Goal: Task Accomplishment & Management: Use online tool/utility

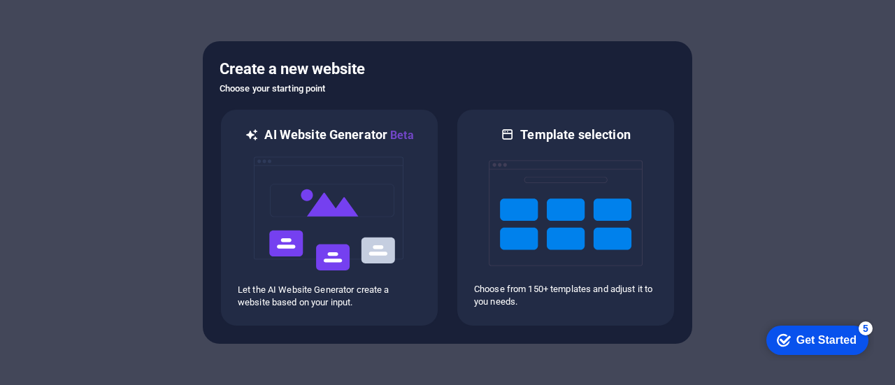
scroll to position [71, 0]
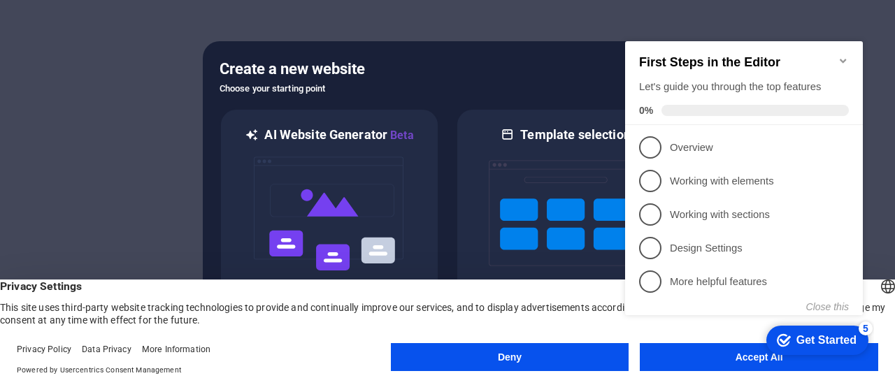
click div "checkmark Get Started 5 First Steps in the Editor Let's guide you through the t…"
click at [809, 338] on div "Get Started" at bounding box center [826, 340] width 60 height 13
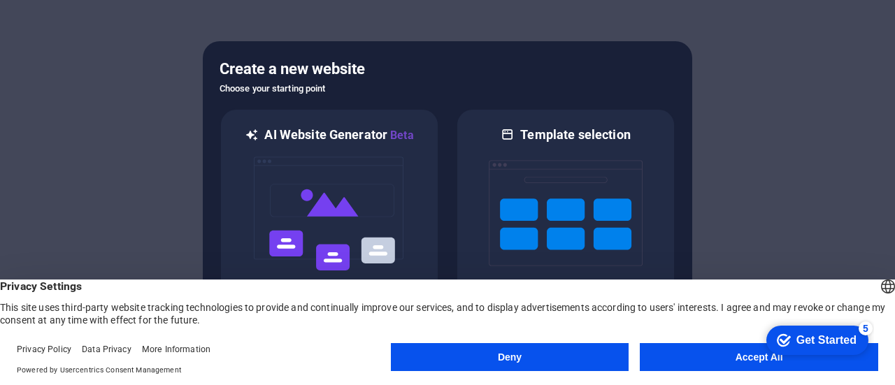
click at [696, 365] on button "Accept All" at bounding box center [759, 357] width 238 height 28
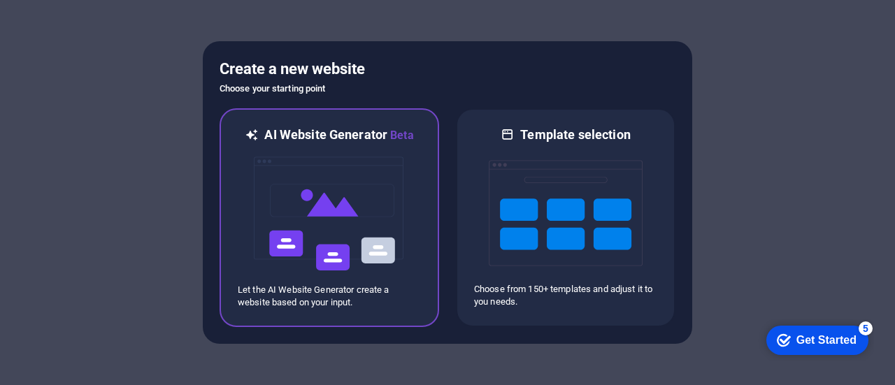
click at [340, 193] on img at bounding box center [329, 214] width 154 height 140
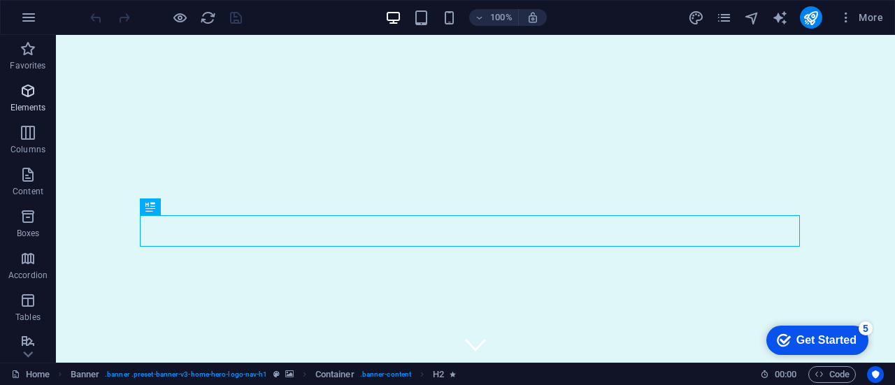
click at [25, 89] on icon "button" at bounding box center [28, 90] width 17 height 17
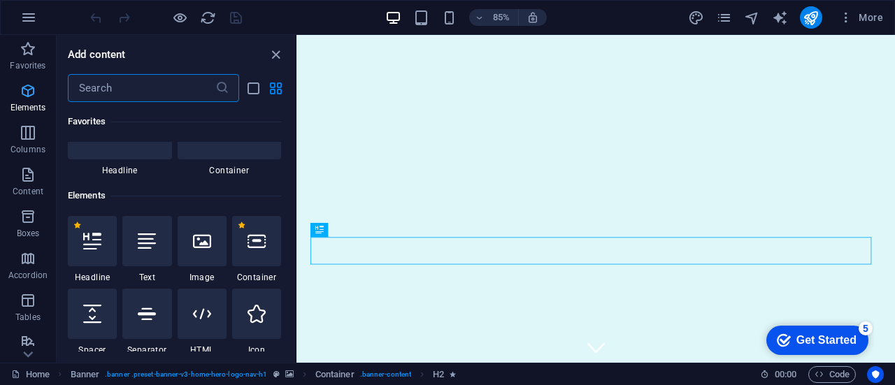
scroll to position [149, 0]
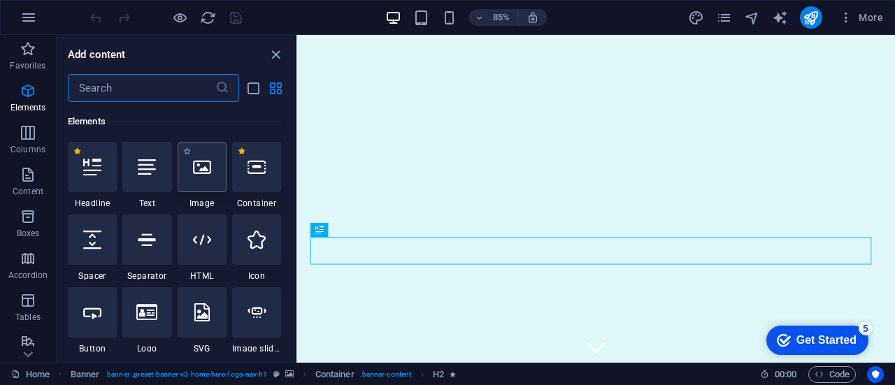
click at [203, 176] on div at bounding box center [202, 167] width 49 height 50
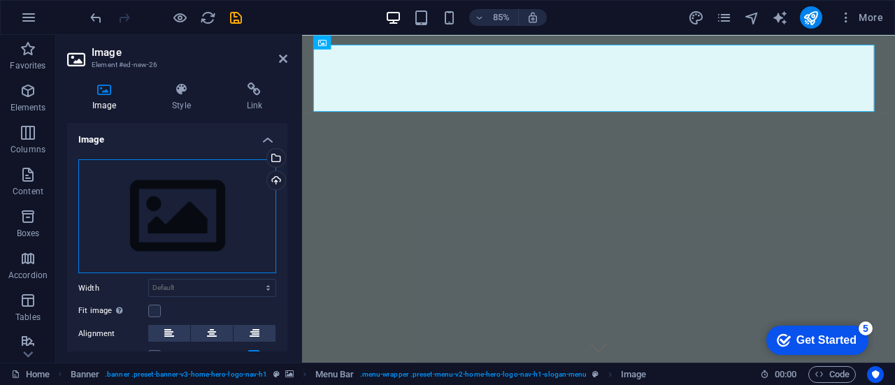
click at [160, 226] on div "Drag files here, click to choose files or select files from Files or our free s…" at bounding box center [177, 216] width 198 height 115
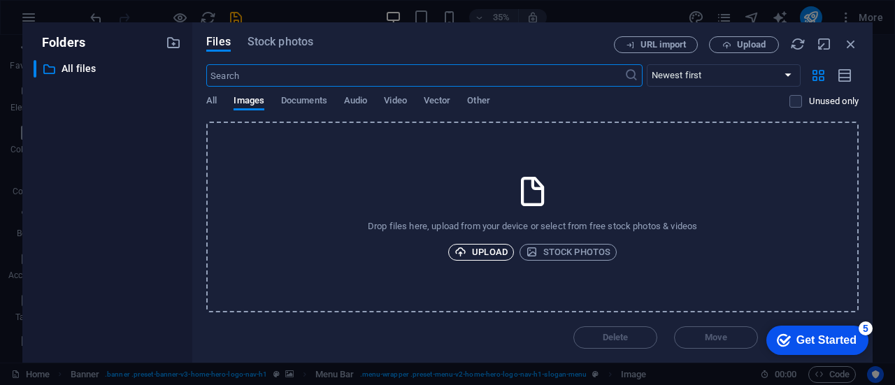
click at [470, 254] on span "Upload" at bounding box center [480, 252] width 53 height 17
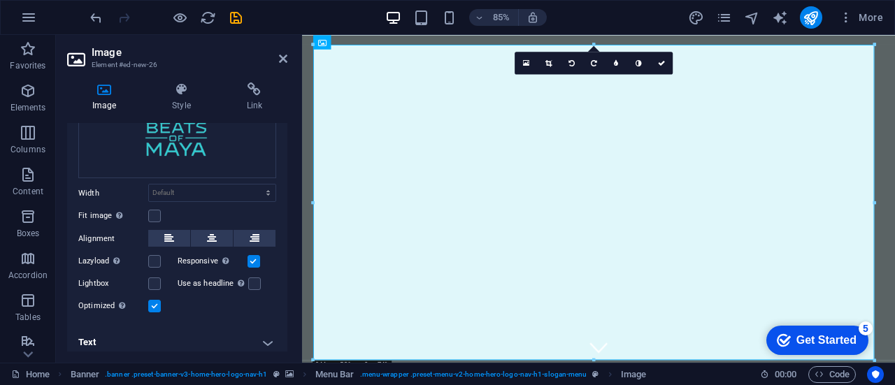
scroll to position [101, 0]
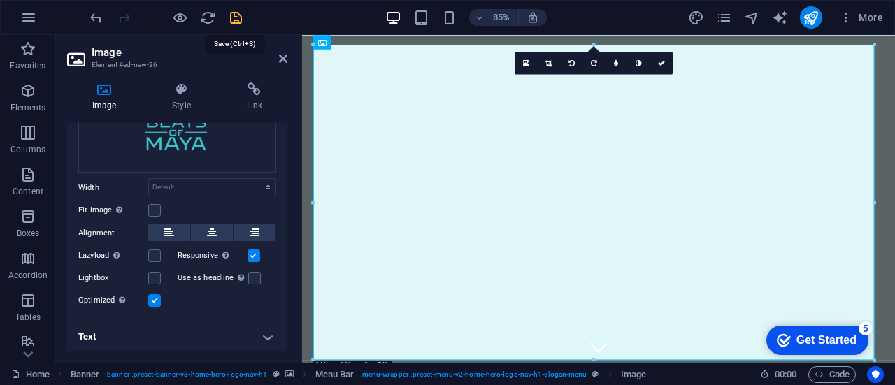
click at [239, 19] on icon "save" at bounding box center [236, 18] width 16 height 16
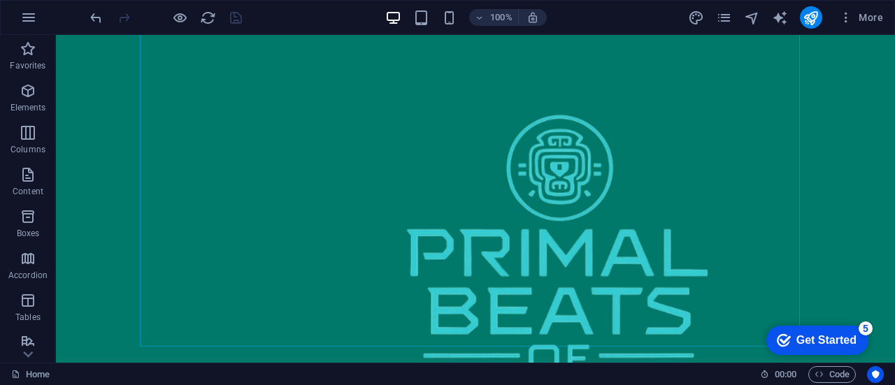
scroll to position [1506, 0]
drag, startPoint x: 892, startPoint y: 317, endPoint x: 932, endPoint y: 180, distance: 142.7
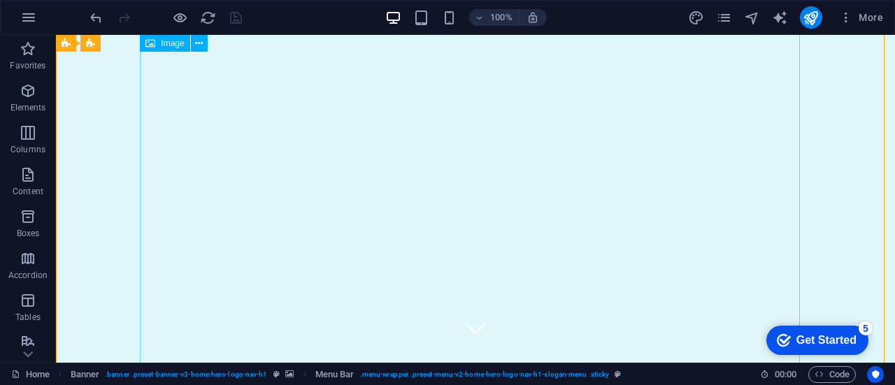
scroll to position [0, 0]
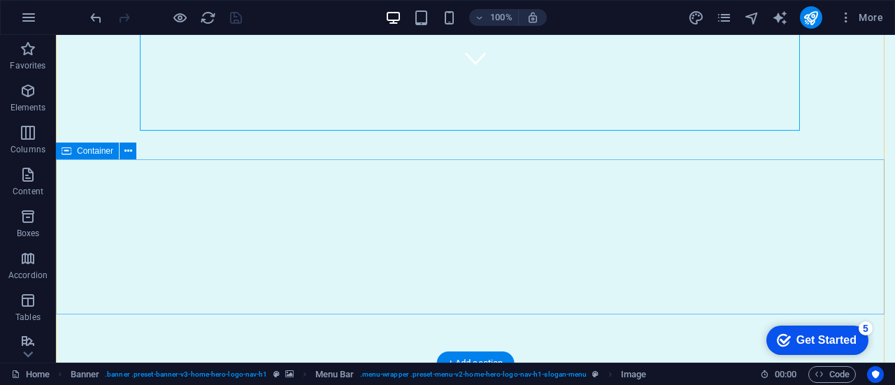
scroll to position [287, 0]
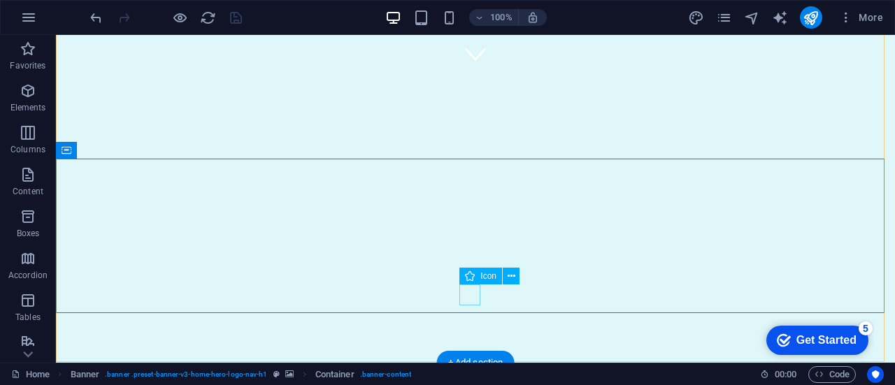
click at [467, 64] on figure at bounding box center [475, 53] width 21 height 21
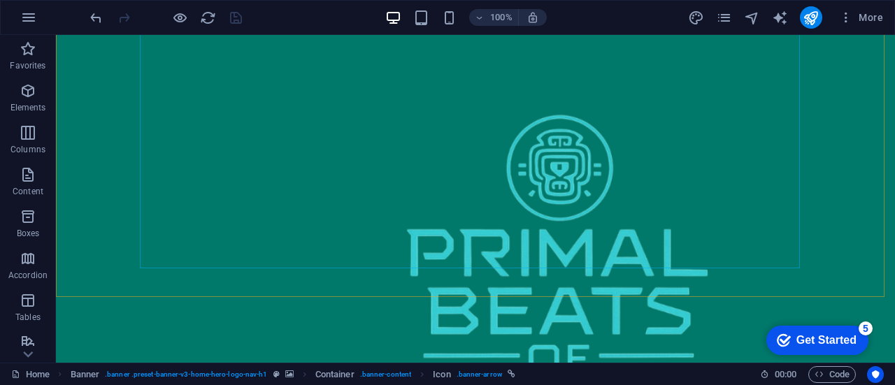
scroll to position [770, 0]
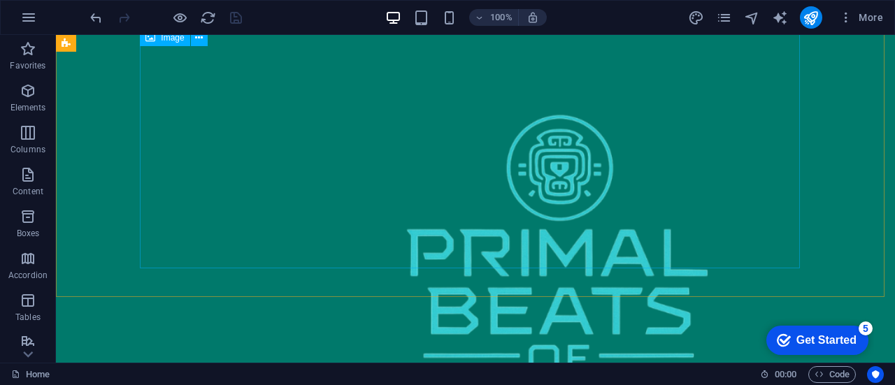
click at [422, 326] on figure at bounding box center [475, 282] width 660 height 472
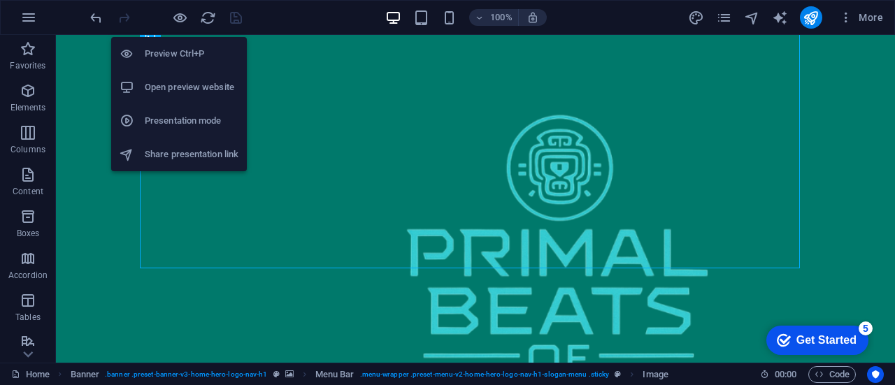
click at [190, 92] on h6 "Open preview website" at bounding box center [192, 87] width 94 height 17
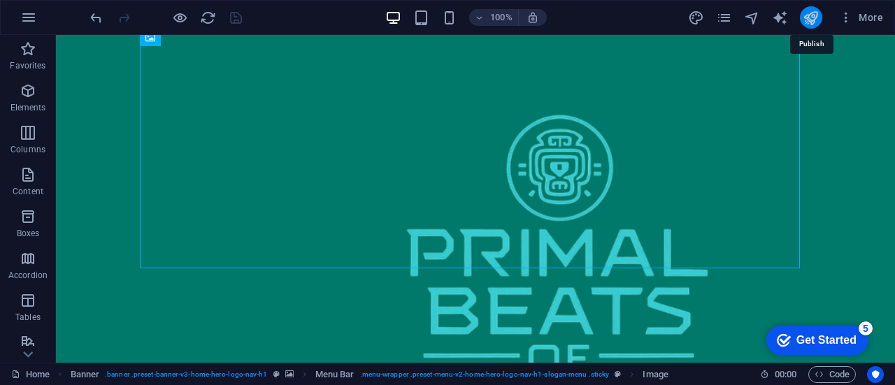
click at [809, 22] on icon "publish" at bounding box center [810, 18] width 16 height 16
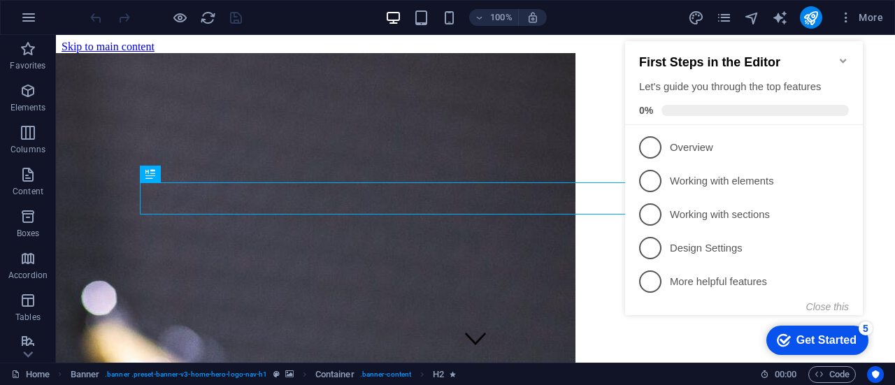
scroll to position [319, 0]
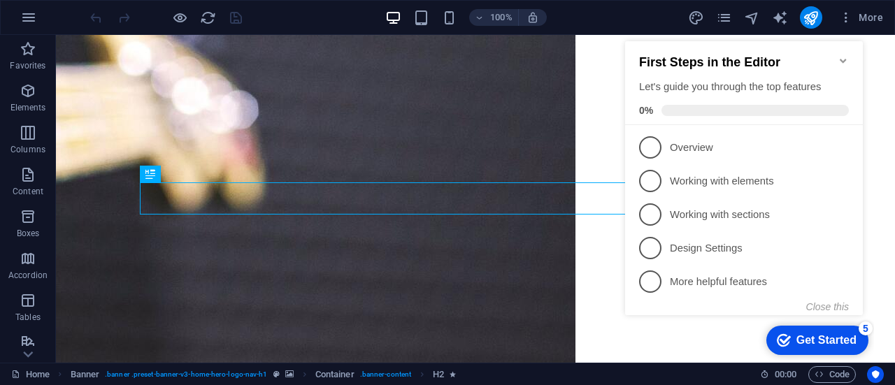
click at [785, 338] on icon "Get Started 5 items remaining, 0% complete" at bounding box center [784, 340] width 14 height 13
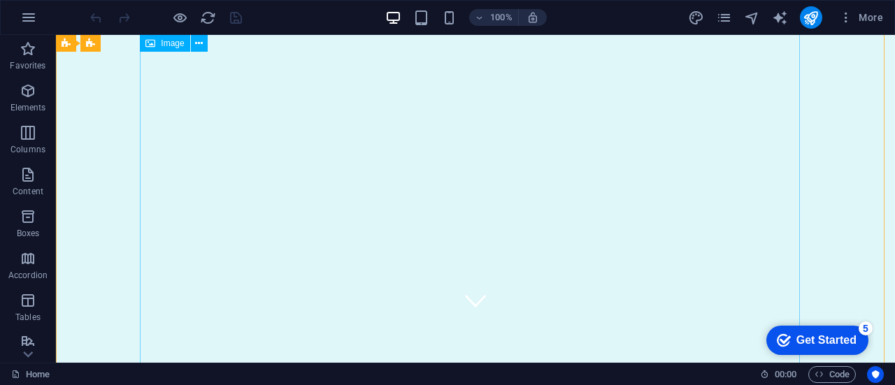
scroll to position [43, 0]
click at [198, 47] on icon at bounding box center [199, 43] width 8 height 15
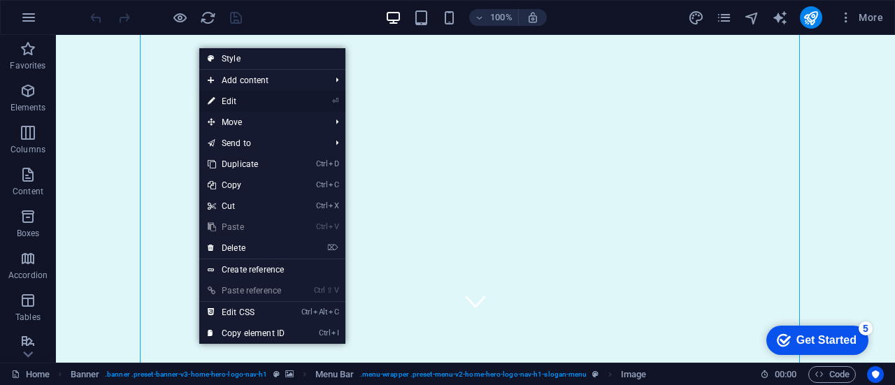
click at [231, 103] on link "⏎ Edit" at bounding box center [246, 101] width 94 height 21
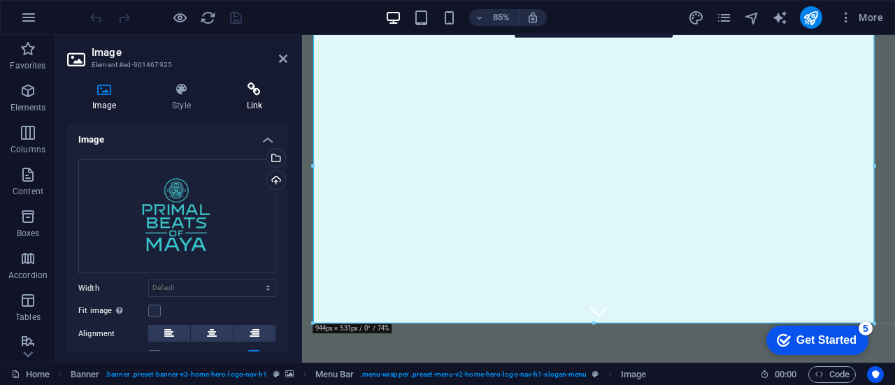
click at [250, 87] on icon at bounding box center [255, 89] width 66 height 14
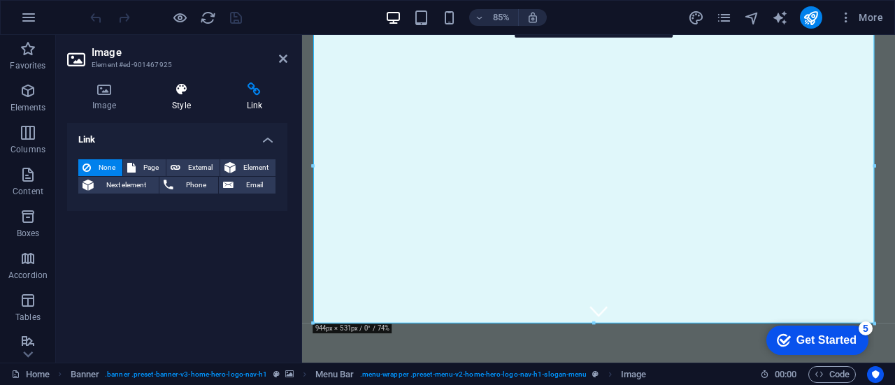
click at [174, 93] on icon at bounding box center [181, 89] width 69 height 14
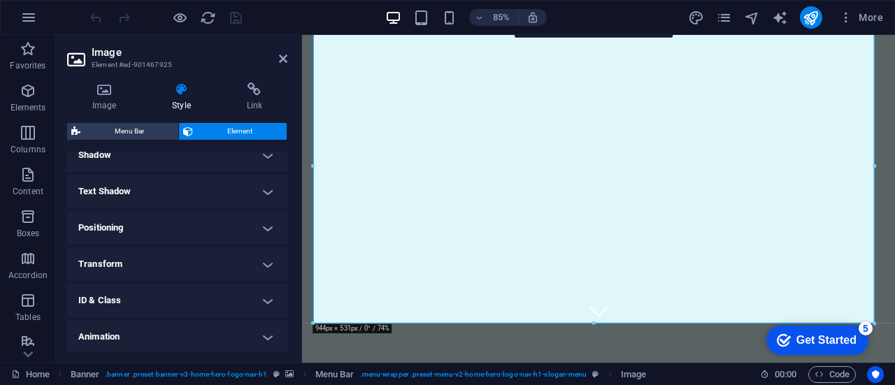
scroll to position [353, 0]
click at [266, 224] on h4 "Positioning" at bounding box center [177, 227] width 220 height 34
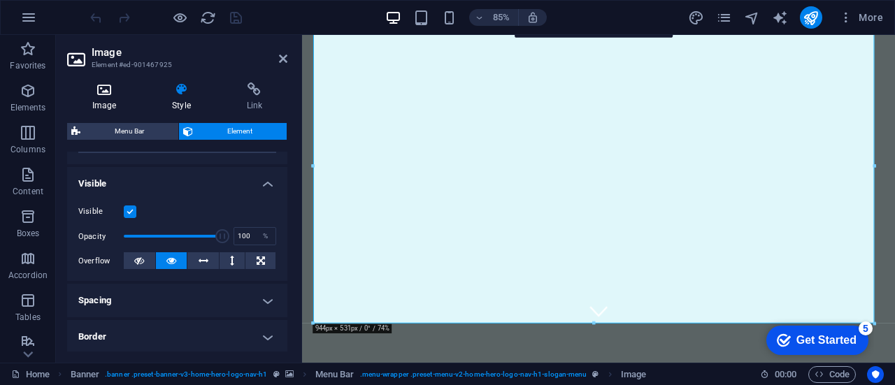
scroll to position [125, 0]
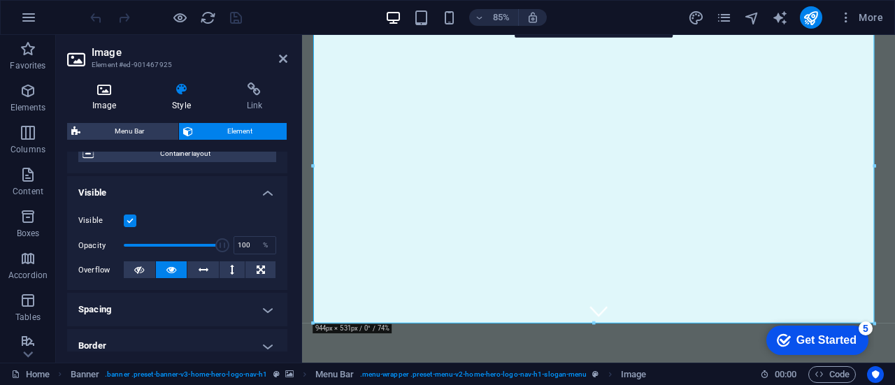
click at [110, 89] on icon at bounding box center [104, 89] width 74 height 14
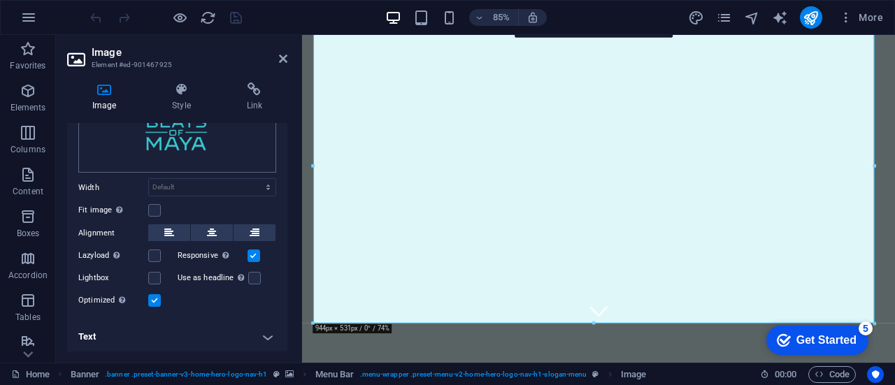
scroll to position [0, 0]
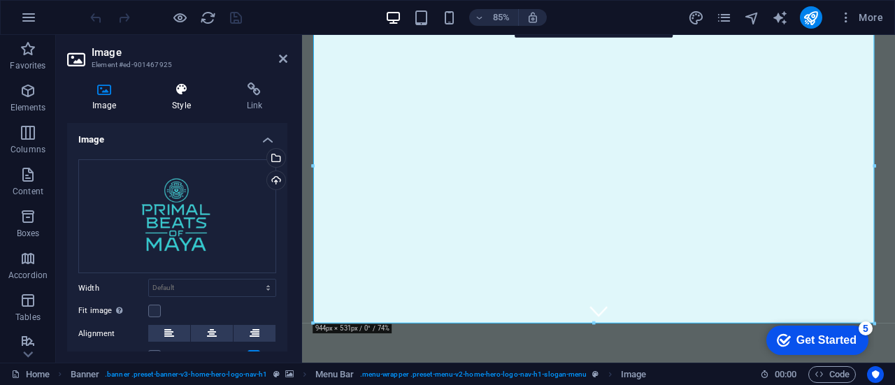
click at [176, 92] on icon at bounding box center [181, 89] width 69 height 14
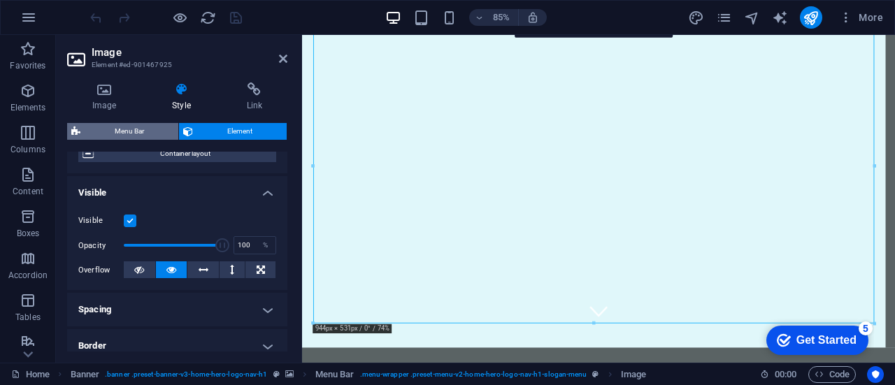
click at [137, 131] on span "Menu Bar" at bounding box center [129, 131] width 89 height 17
select select "rem"
select select "preset-menu-v2-home-hero-logo-nav-h1-slogan-menu"
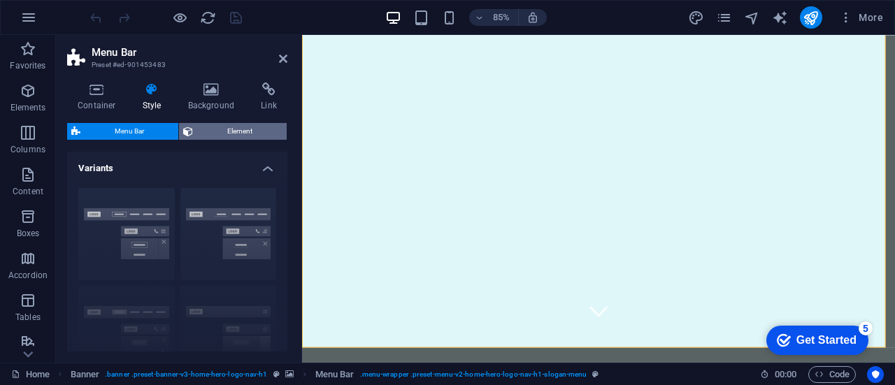
click at [214, 128] on span "Element" at bounding box center [239, 131] width 85 height 17
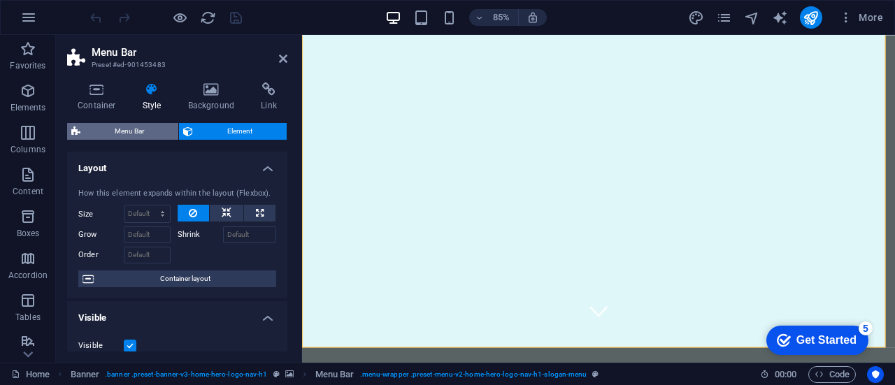
click at [150, 128] on span "Menu Bar" at bounding box center [129, 131] width 89 height 17
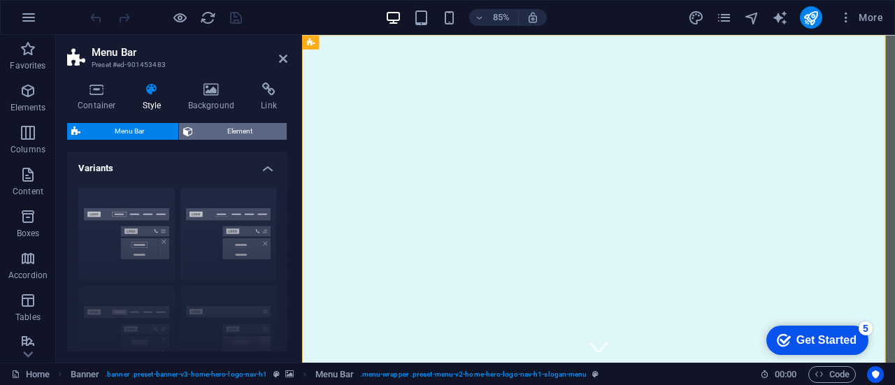
click at [228, 133] on span "Element" at bounding box center [239, 131] width 85 height 17
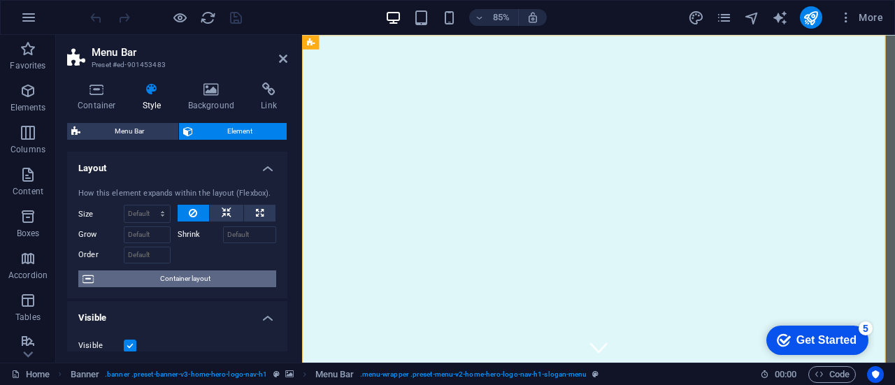
click at [185, 280] on span "Container layout" at bounding box center [185, 279] width 174 height 17
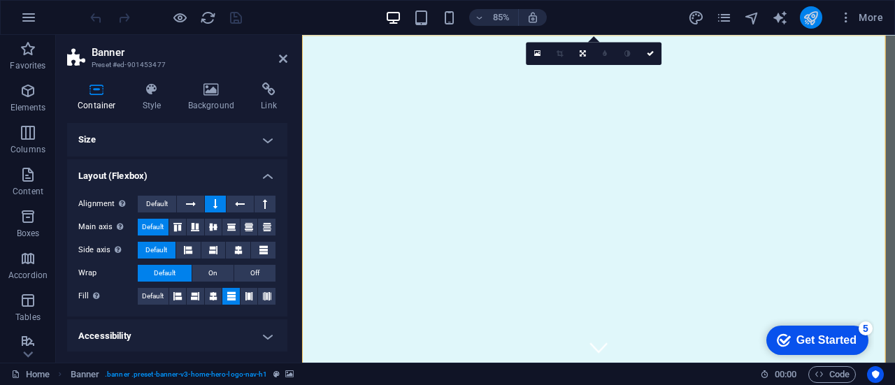
click at [808, 13] on icon "publish" at bounding box center [810, 18] width 16 height 16
